Goal: Task Accomplishment & Management: Manage account settings

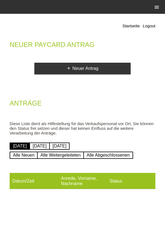
click at [154, 8] on icon "menu" at bounding box center [157, 7] width 6 height 6
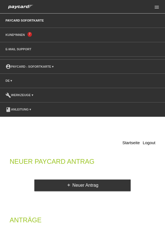
click at [17, 41] on li "Kund*innen 7" at bounding box center [82, 35] width 165 height 14
click at [18, 34] on link "Kund*innen" at bounding box center [15, 34] width 25 height 3
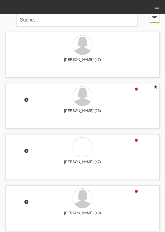
scroll to position [5, 0]
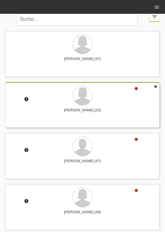
click at [87, 110] on div "[PERSON_NAME] (23)" at bounding box center [83, 112] width 146 height 9
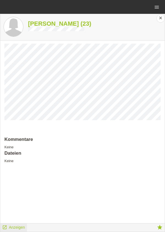
click at [22, 229] on span "Anzeigen" at bounding box center [17, 227] width 16 height 4
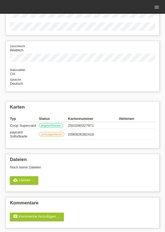
scroll to position [47, 0]
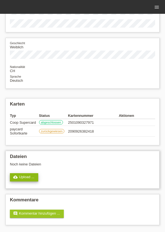
click at [25, 177] on link "cloud_upload Upload ..." at bounding box center [24, 177] width 28 height 8
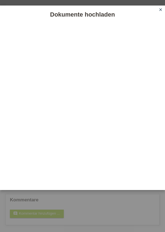
click at [158, 11] on link "close" at bounding box center [160, 10] width 7 height 6
